Goal: Information Seeking & Learning: Learn about a topic

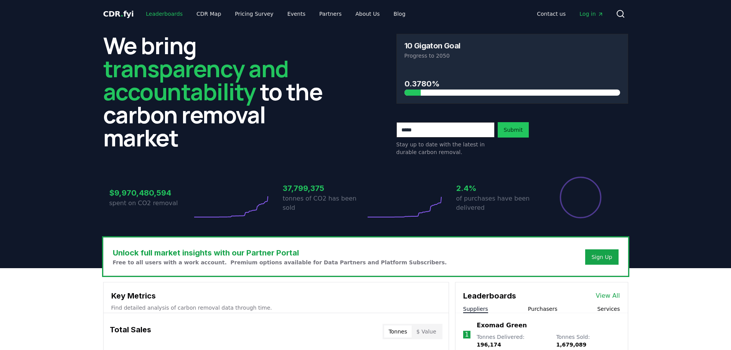
click at [151, 14] on link "Leaderboards" at bounding box center [164, 14] width 49 height 14
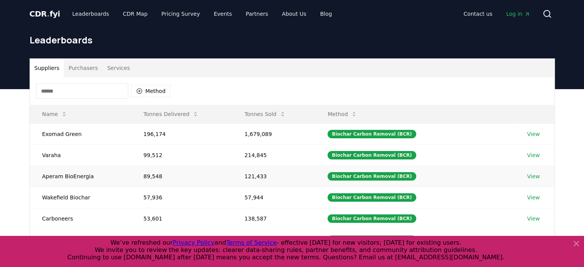
click at [528, 177] on link "View" at bounding box center [533, 176] width 13 height 8
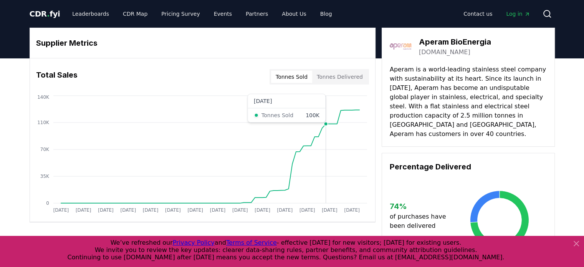
click at [326, 140] on icon "Jan 2019 Jul 2019 Jan 2020 Jul 2020 Jan 2021 Jul 2021 Jan 2022 Jul 2022 Jan 202…" at bounding box center [199, 155] width 339 height 123
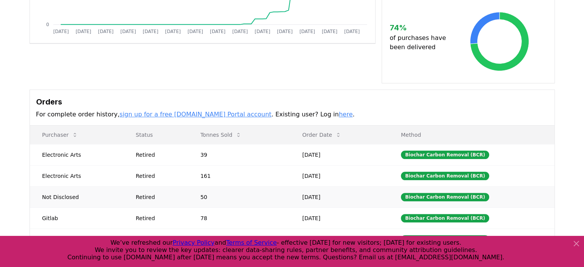
scroll to position [192, 0]
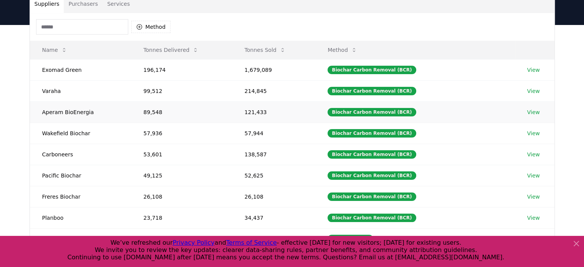
scroll to position [77, 0]
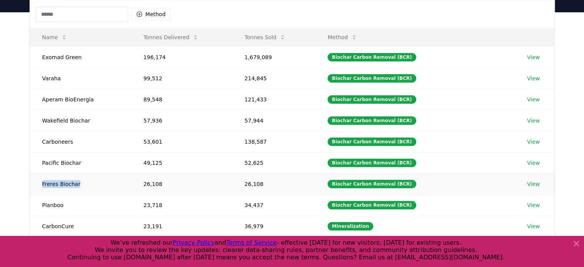
drag, startPoint x: 79, startPoint y: 183, endPoint x: 38, endPoint y: 185, distance: 41.1
click at [38, 185] on td "Freres Biochar" at bounding box center [80, 183] width 101 height 21
copy td "Freres Biochar"
click at [49, 205] on td "Planboo" at bounding box center [80, 204] width 101 height 21
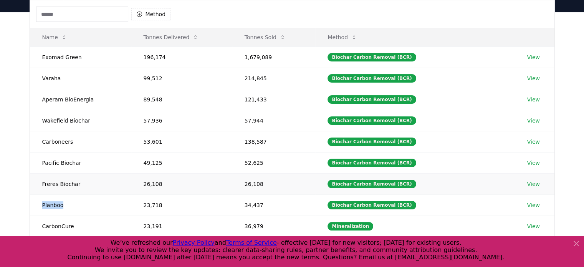
copy td "Planboo"
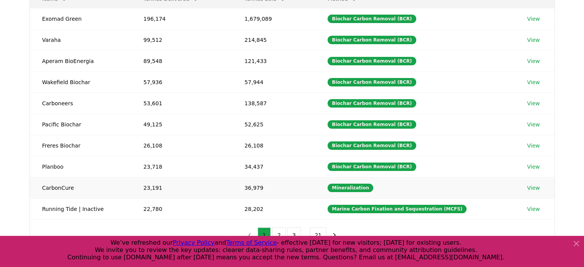
click at [65, 187] on td "CarbonCure" at bounding box center [80, 187] width 101 height 21
copy td "CarbonCure"
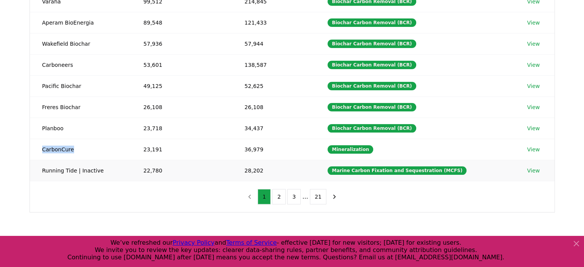
click at [532, 169] on link "View" at bounding box center [533, 171] width 13 height 8
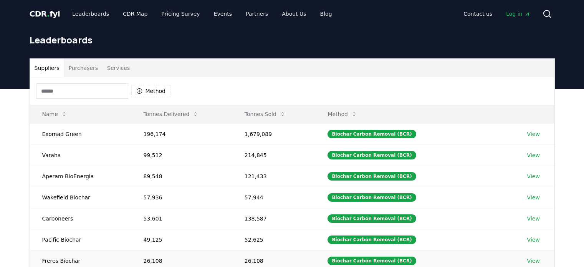
scroll to position [154, 0]
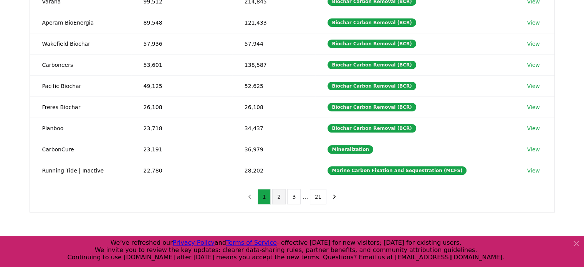
click at [281, 198] on button "2" at bounding box center [278, 196] width 13 height 15
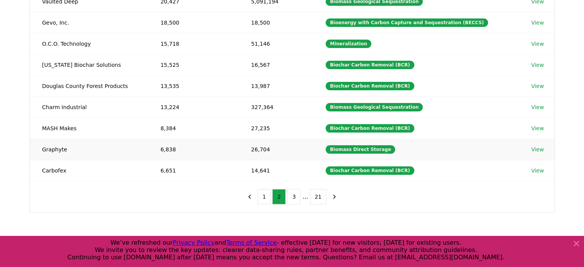
scroll to position [38, 0]
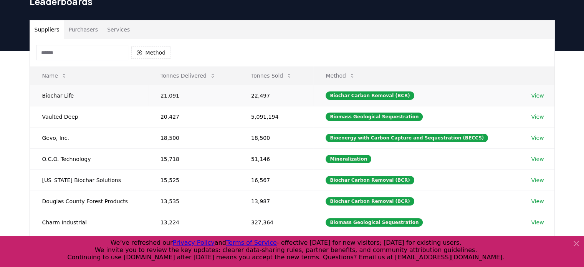
click at [534, 95] on link "View" at bounding box center [537, 96] width 13 height 8
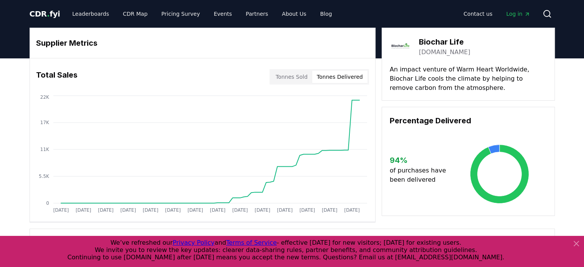
click at [347, 76] on button "Tonnes Delivered" at bounding box center [339, 77] width 55 height 12
click at [432, 51] on link "[DOMAIN_NAME]" at bounding box center [444, 52] width 51 height 9
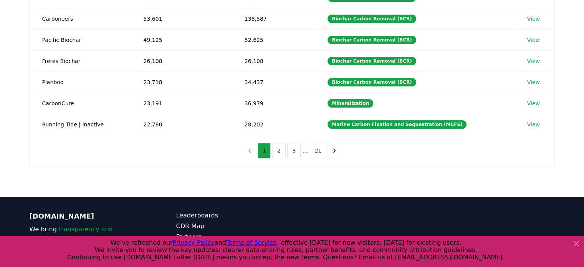
scroll to position [230, 0]
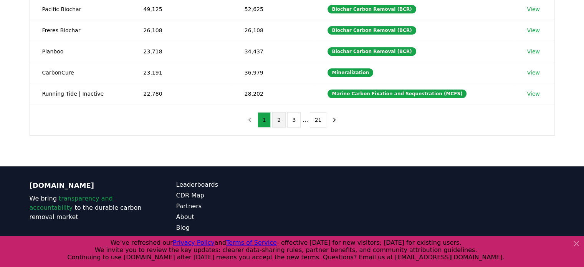
click at [281, 119] on button "2" at bounding box center [278, 119] width 13 height 15
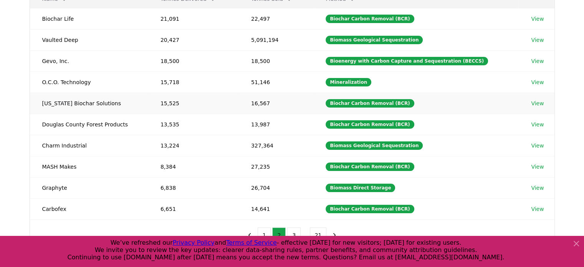
scroll to position [154, 0]
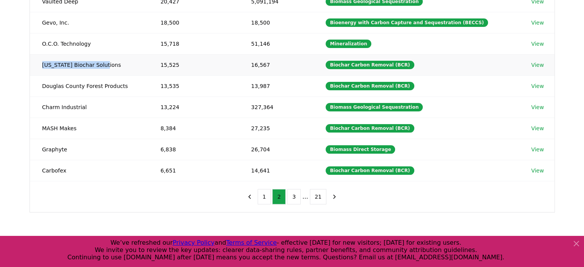
drag, startPoint x: 106, startPoint y: 64, endPoint x: 38, endPoint y: 64, distance: 67.5
click at [38, 64] on td "[US_STATE] Biochar Solutions" at bounding box center [89, 64] width 118 height 21
copy td "[US_STATE] Biochar Solutions"
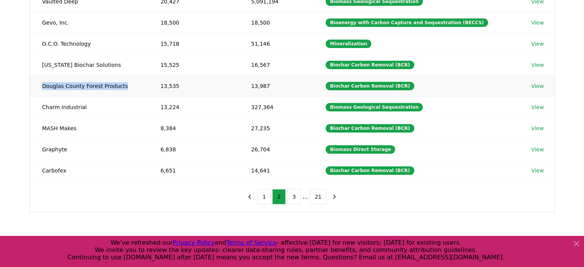
drag, startPoint x: 124, startPoint y: 85, endPoint x: 34, endPoint y: 86, distance: 90.6
click at [34, 86] on td "Douglas County Forest Products" at bounding box center [89, 85] width 118 height 21
copy td "Douglas County Forest Products"
drag, startPoint x: 64, startPoint y: 171, endPoint x: 38, endPoint y: 171, distance: 25.7
click at [38, 171] on td "Carbofex" at bounding box center [89, 170] width 118 height 21
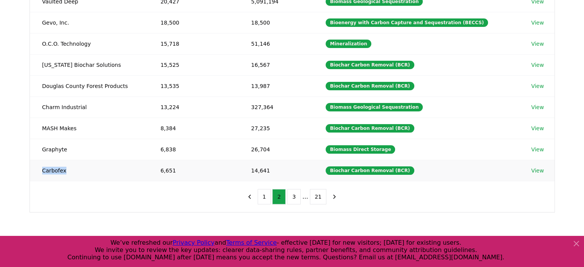
copy td "Carbofex"
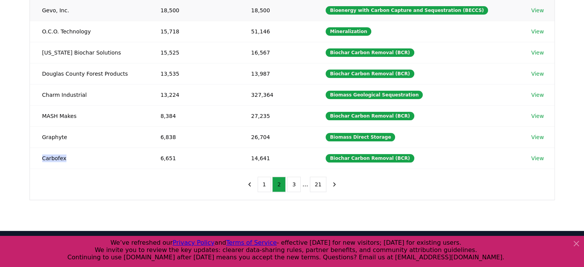
scroll to position [230, 0]
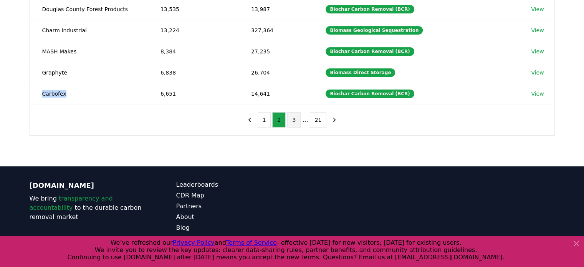
click at [295, 119] on button "3" at bounding box center [293, 119] width 13 height 15
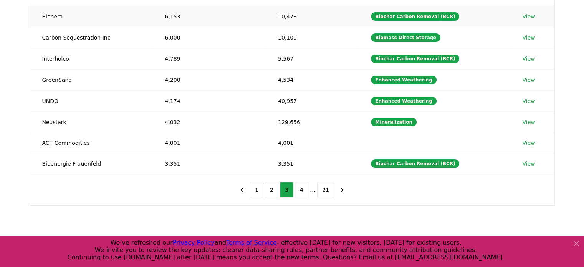
scroll to position [192, 0]
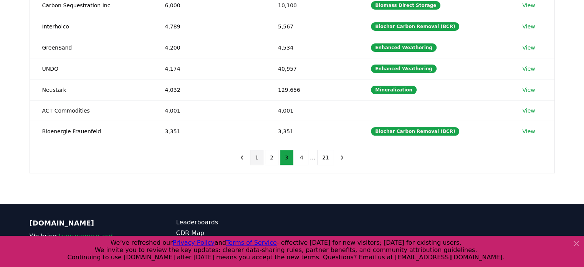
click at [256, 158] on button "1" at bounding box center [256, 157] width 13 height 15
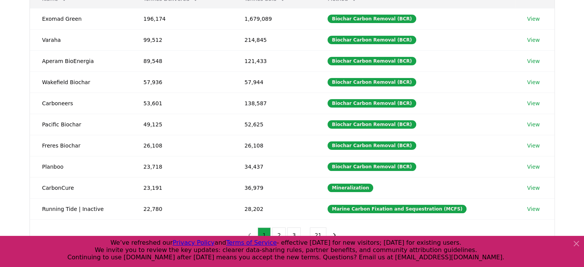
scroll to position [77, 0]
